Goal: Task Accomplishment & Management: Manage account settings

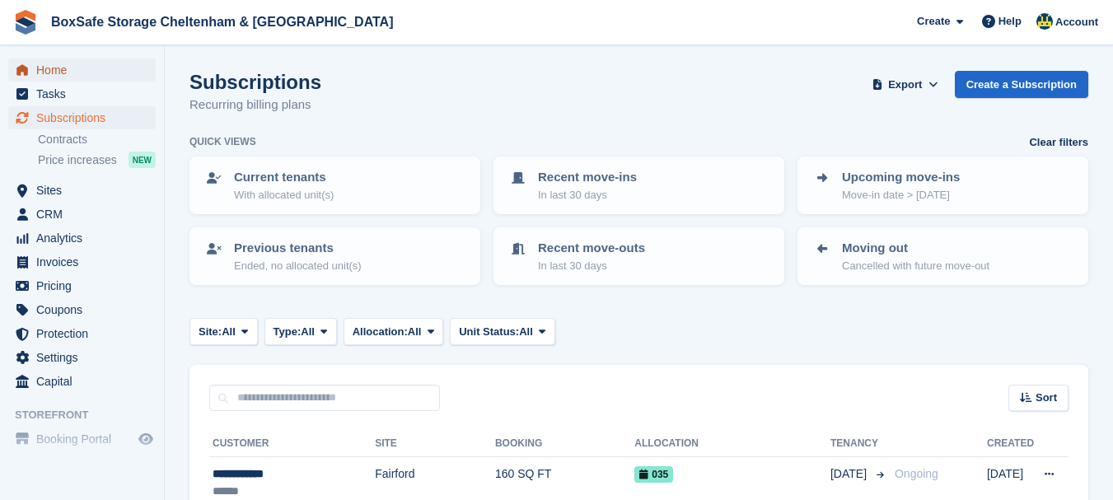
click at [66, 71] on span "Home" at bounding box center [85, 70] width 99 height 23
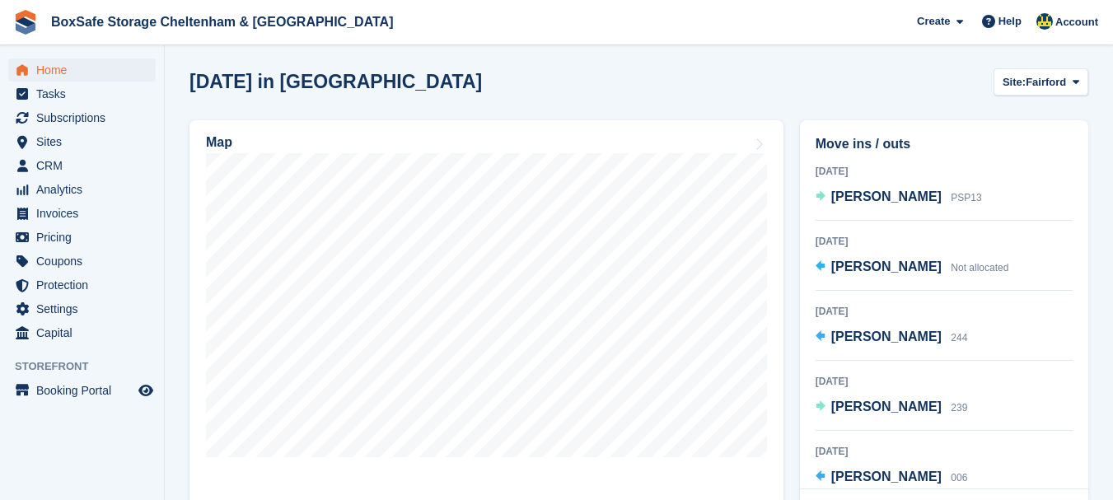
scroll to position [424, 0]
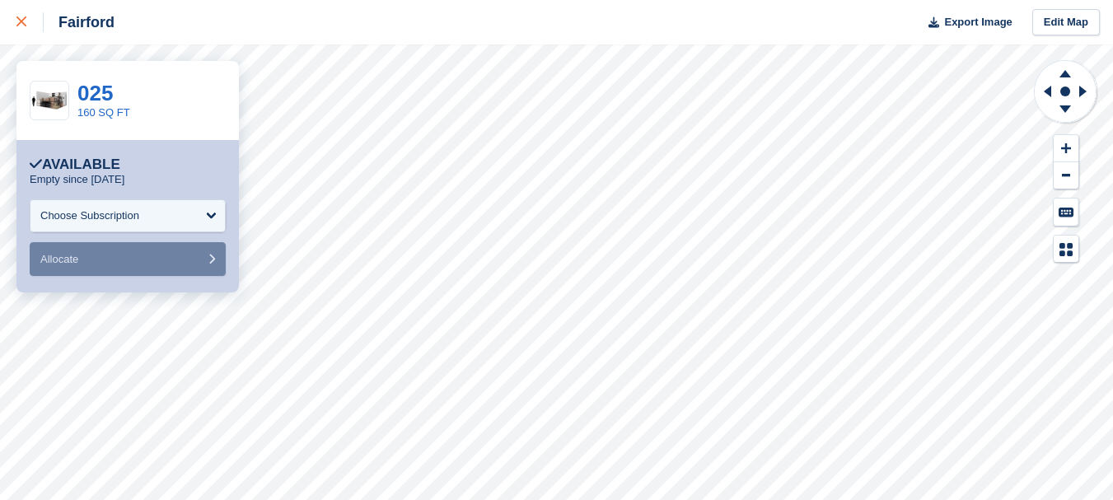
click at [16, 23] on icon at bounding box center [21, 21] width 10 height 10
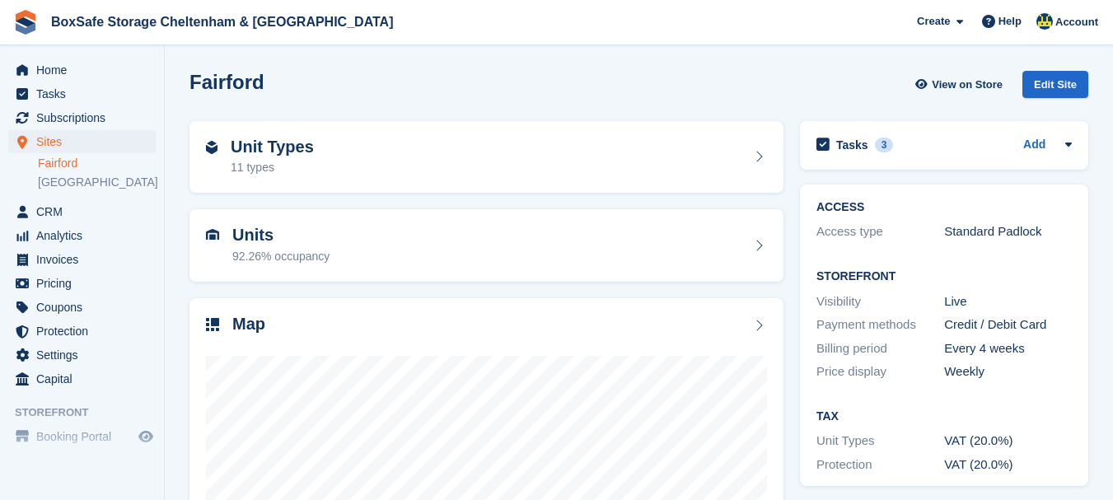
click at [50, 57] on div "Home Tasks Subscriptions Subscriptions Subscriptions Contracts Price increases …" at bounding box center [82, 222] width 164 height 340
click at [52, 72] on span "Home" at bounding box center [85, 70] width 99 height 23
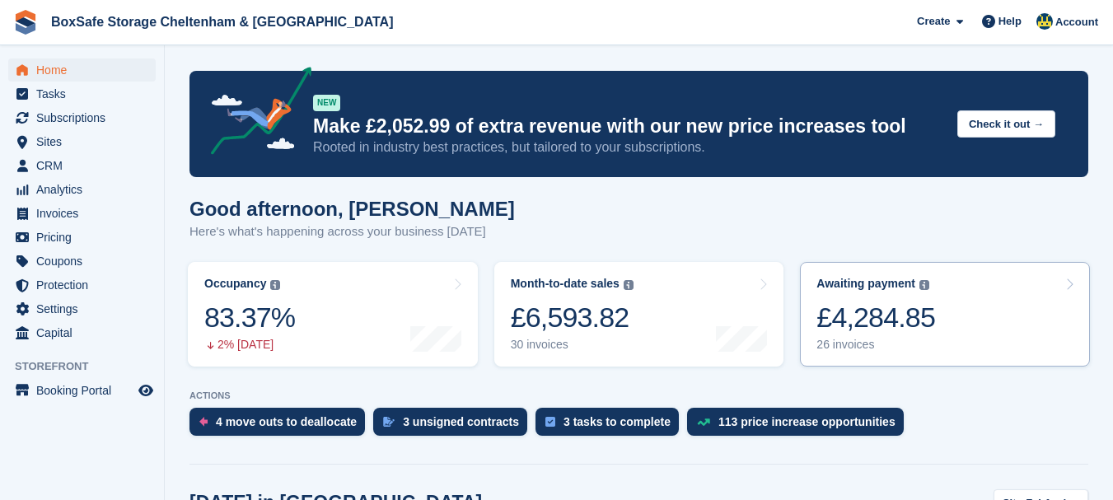
click at [895, 325] on div "£4,284.85" at bounding box center [876, 318] width 119 height 34
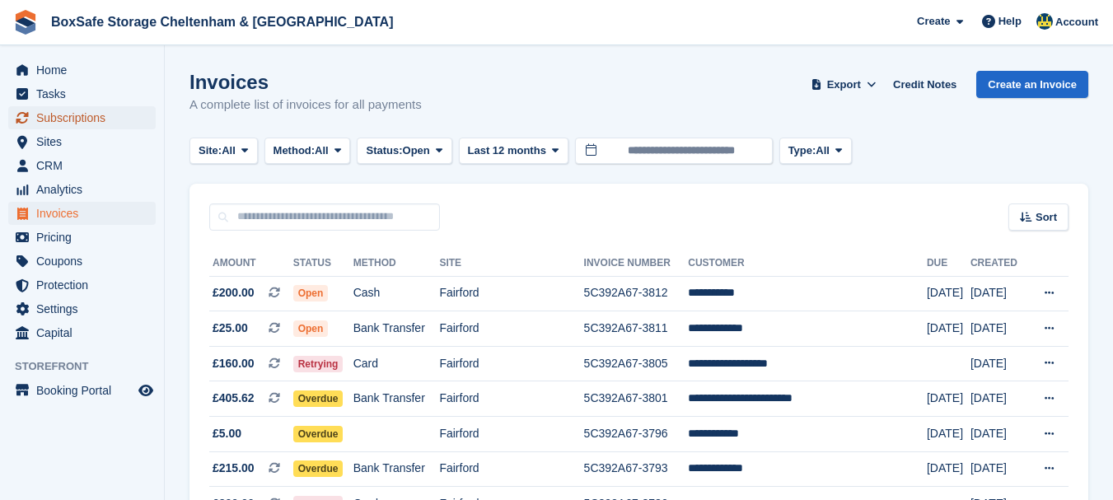
click at [78, 124] on span "Subscriptions" at bounding box center [85, 117] width 99 height 23
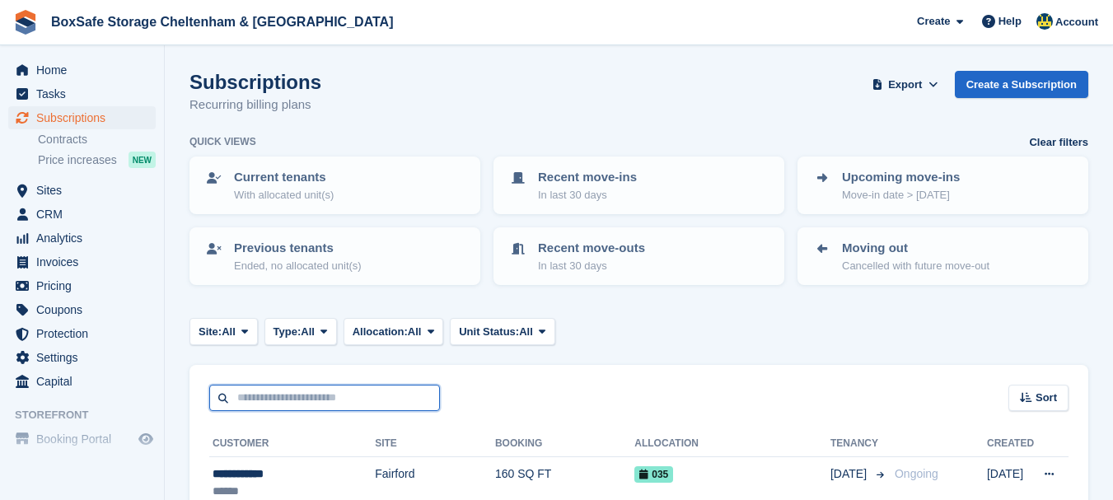
click at [266, 401] on input "text" at bounding box center [324, 398] width 231 height 27
type input "****"
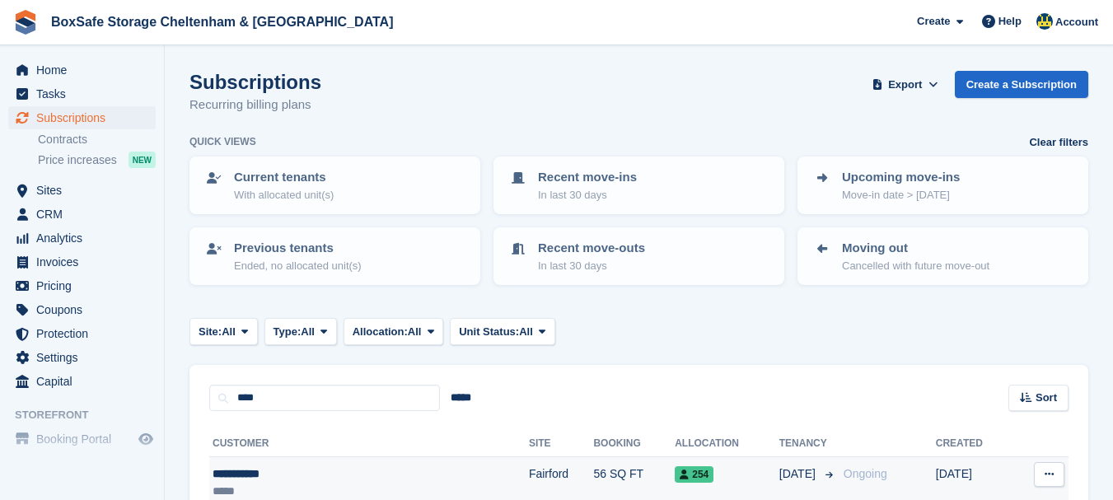
click at [251, 490] on div "*****" at bounding box center [309, 491] width 193 height 17
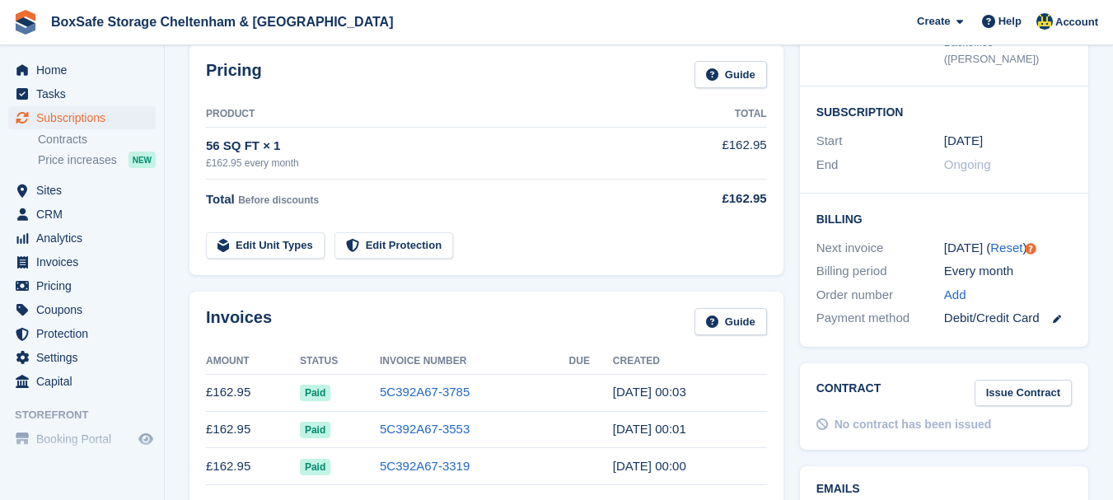
scroll to position [261, 0]
